Goal: Go to known website: Access a specific website the user already knows

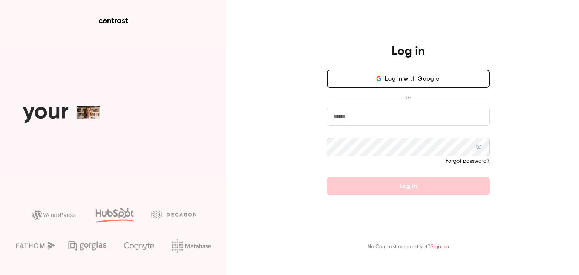
click at [353, 83] on button "Log in with Google" at bounding box center [408, 79] width 163 height 18
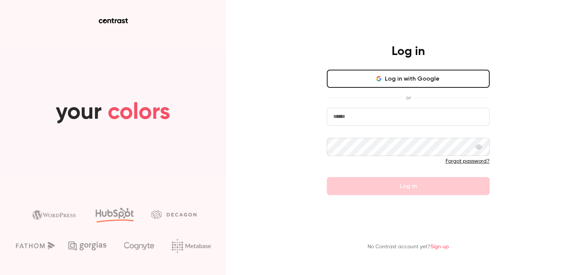
click at [380, 78] on icon "button" at bounding box center [379, 79] width 6 height 6
